Goal: Use online tool/utility: Utilize a website feature to perform a specific function

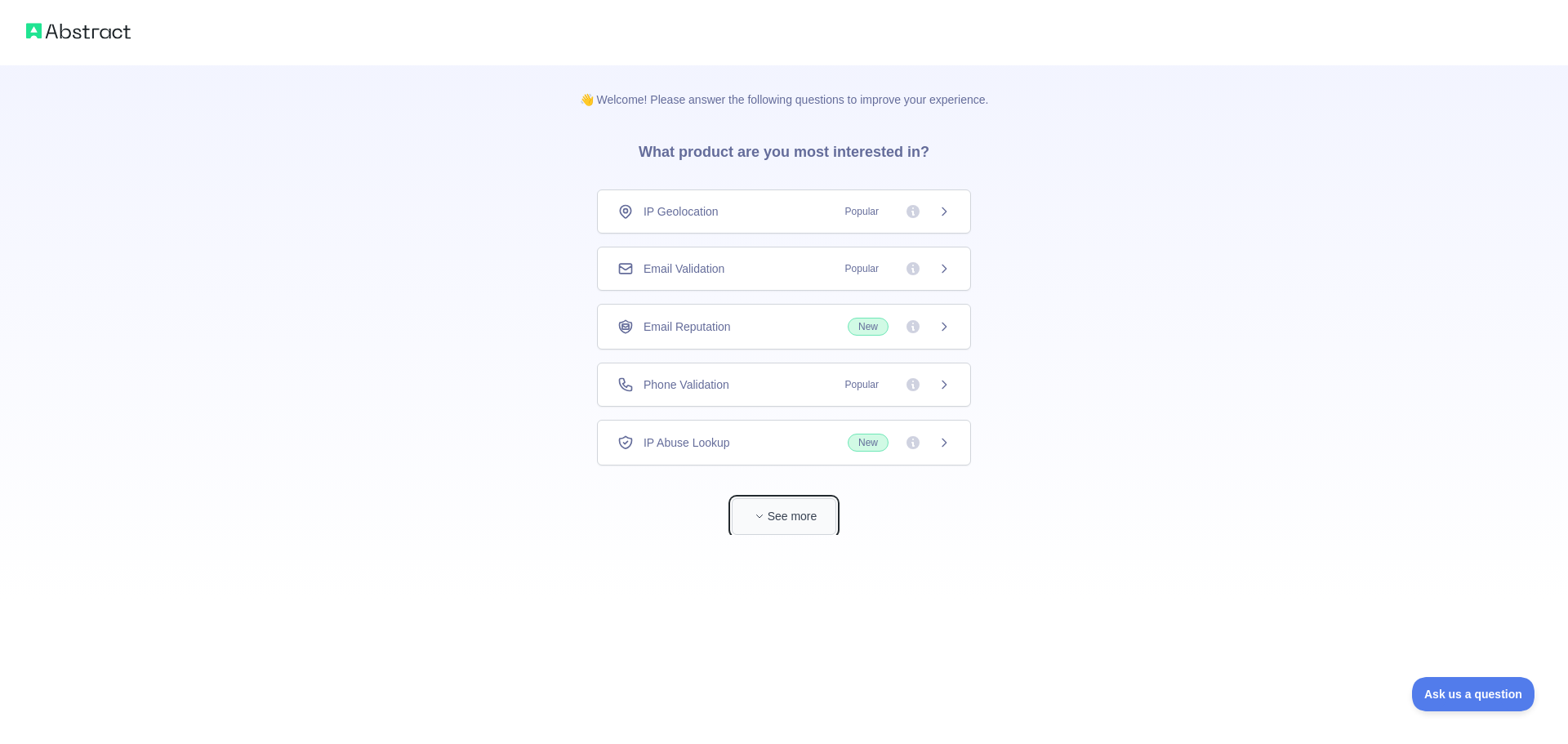
click at [780, 513] on button "See more" at bounding box center [784, 517] width 104 height 37
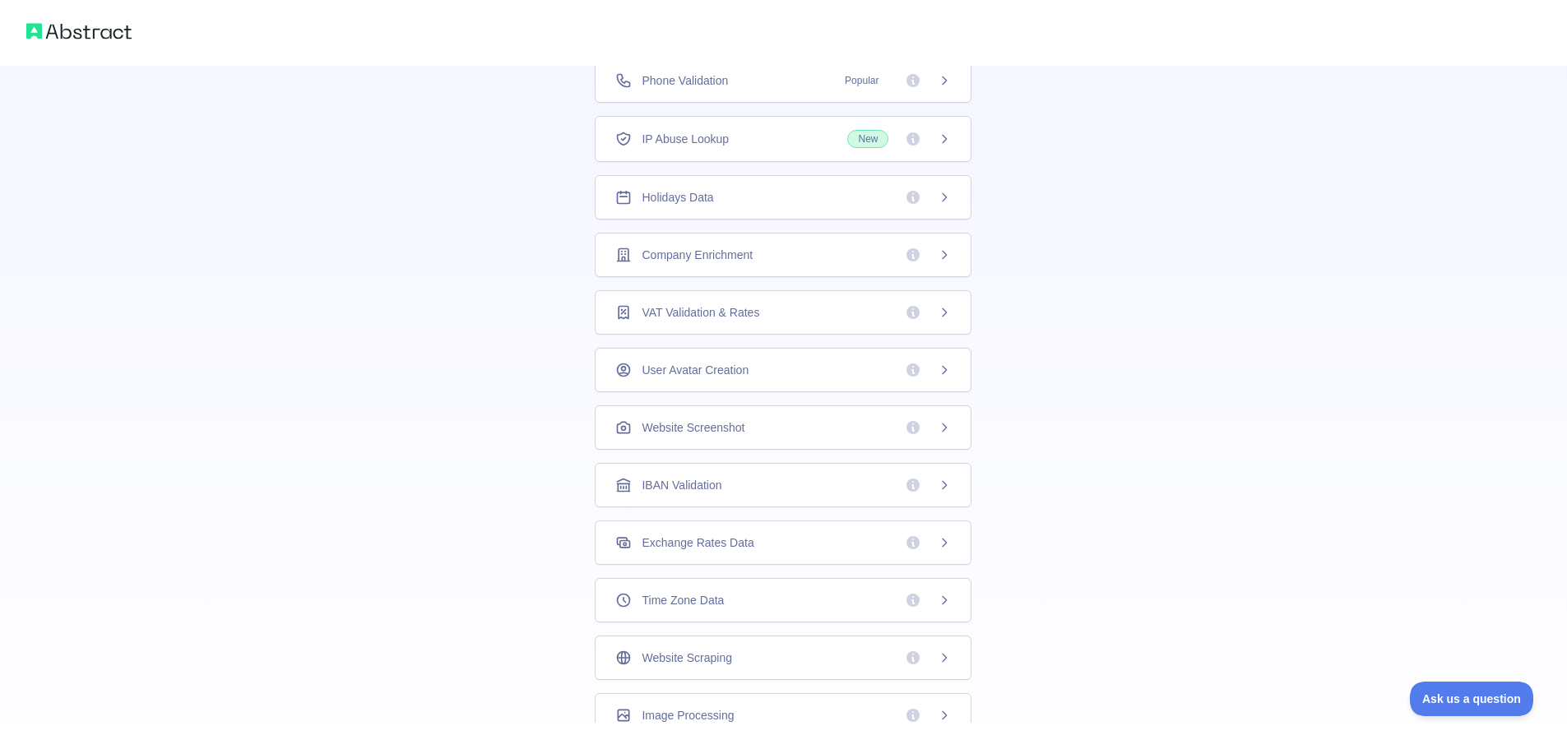
scroll to position [297, 0]
click at [688, 604] on span "Website Scraping" at bounding box center [686, 603] width 90 height 16
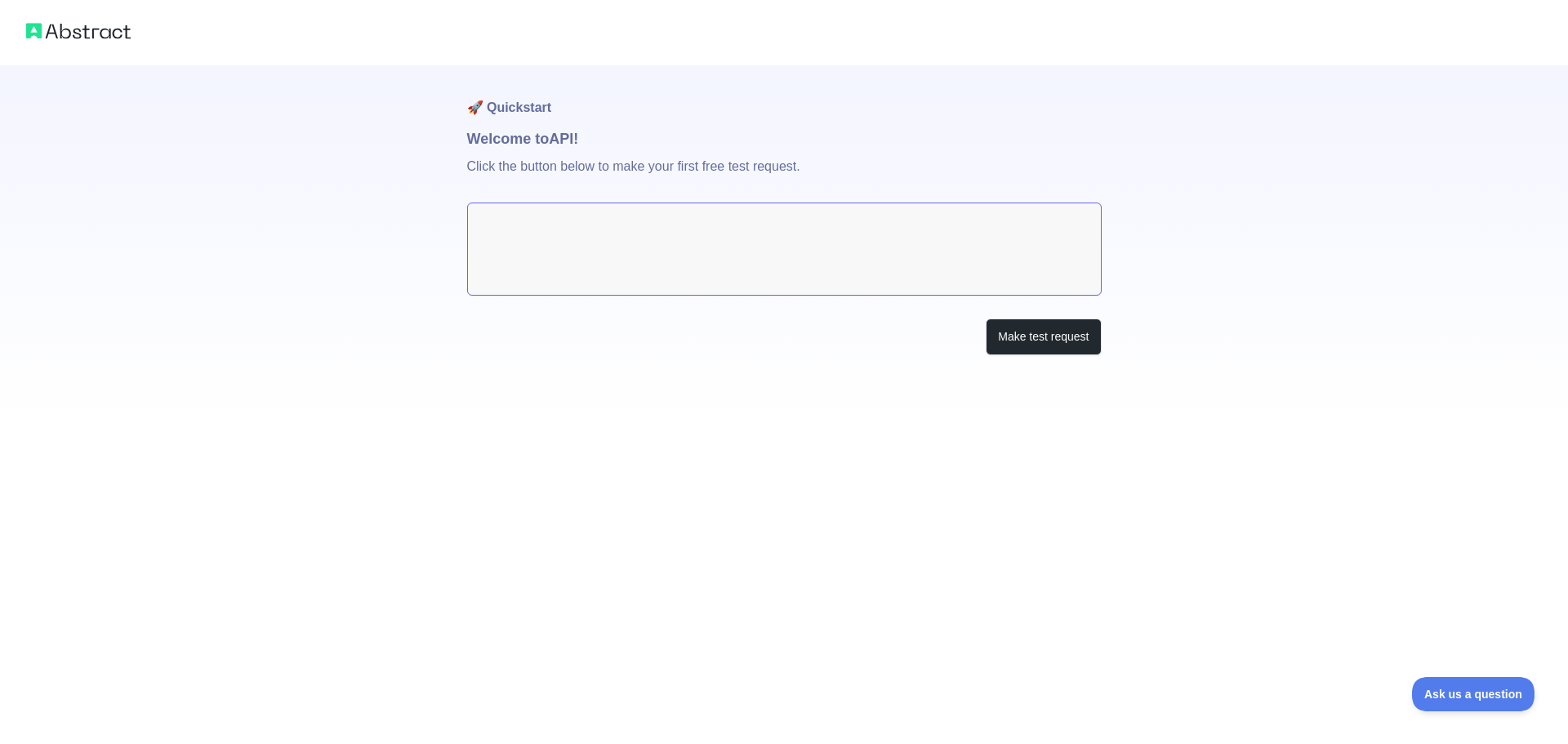
click at [596, 235] on textarea at bounding box center [784, 249] width 635 height 93
click at [862, 348] on div "Make test request" at bounding box center [784, 337] width 635 height 37
click at [1052, 338] on button "Make test request" at bounding box center [1044, 337] width 115 height 37
click at [560, 259] on textarea at bounding box center [784, 249] width 635 height 93
click at [77, 36] on img at bounding box center [77, 31] width 104 height 23
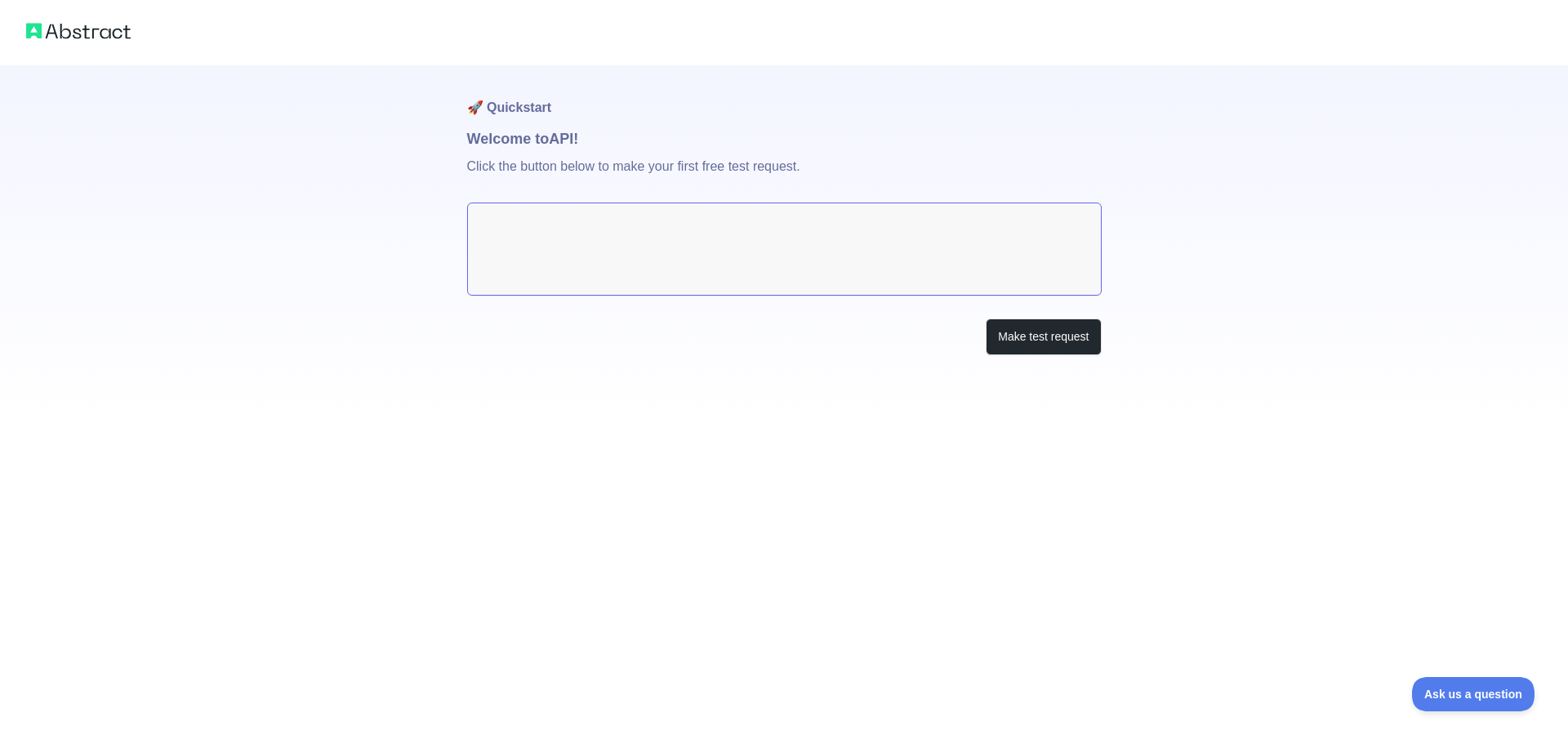
click at [77, 36] on img at bounding box center [77, 31] width 104 height 23
